Goal: Task Accomplishment & Management: Complete application form

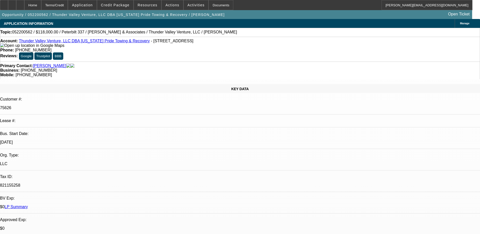
select select "0"
select select "2"
select select "0"
select select "2"
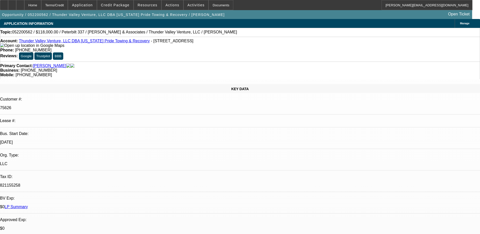
select select "0"
select select "2"
select select "0"
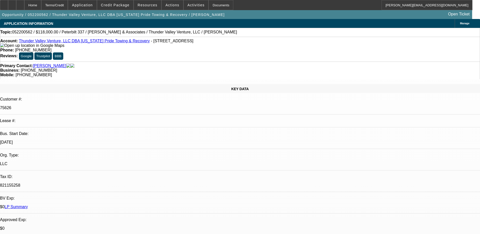
select select "2"
select select "0"
select select "1"
select select "2"
select select "6"
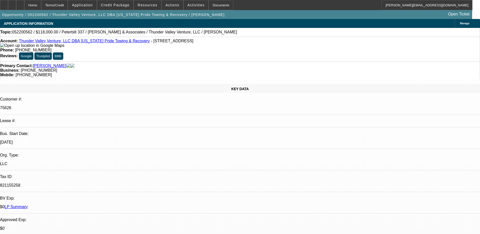
select select "1"
select select "2"
select select "6"
select select "1"
select select "2"
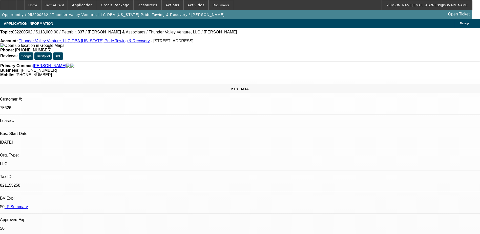
select select "6"
select select "1"
select select "2"
select select "6"
